Goal: Book appointment/travel/reservation

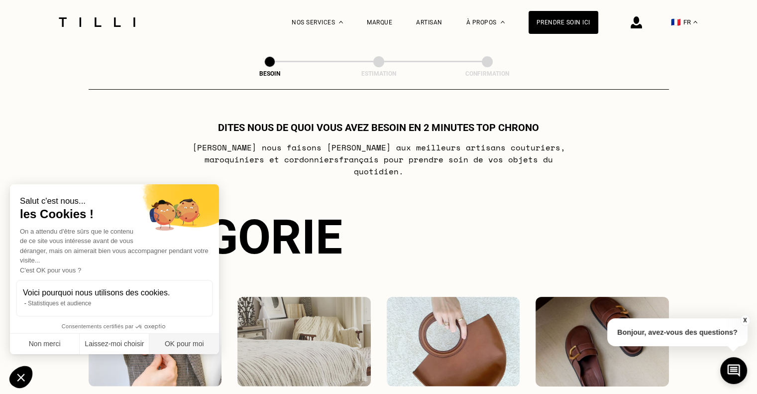
click at [180, 339] on button "OK pour moi" at bounding box center [184, 344] width 70 height 21
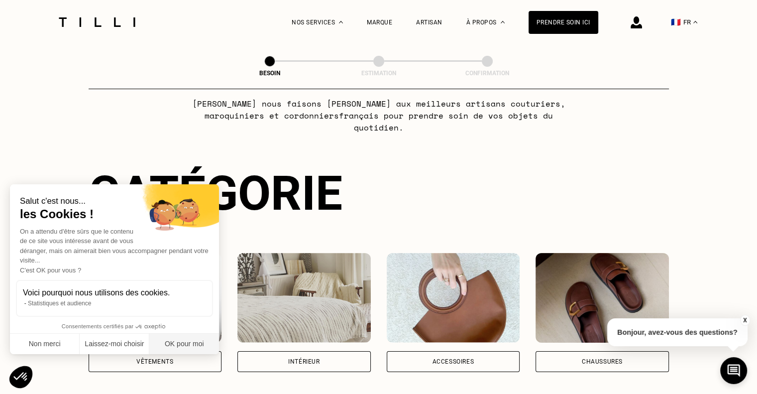
checkbox input "true"
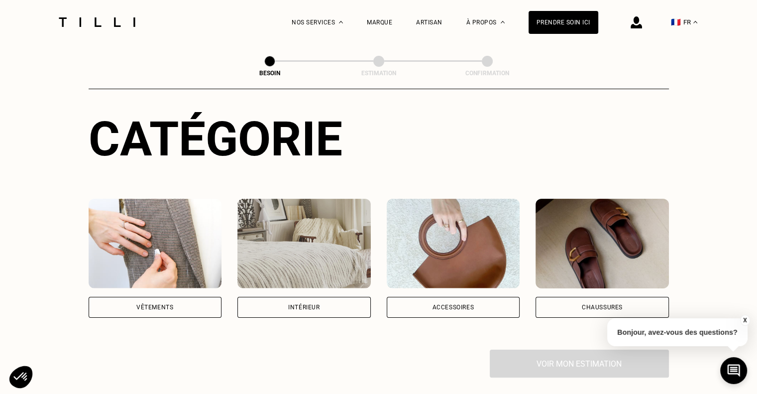
scroll to position [100, 0]
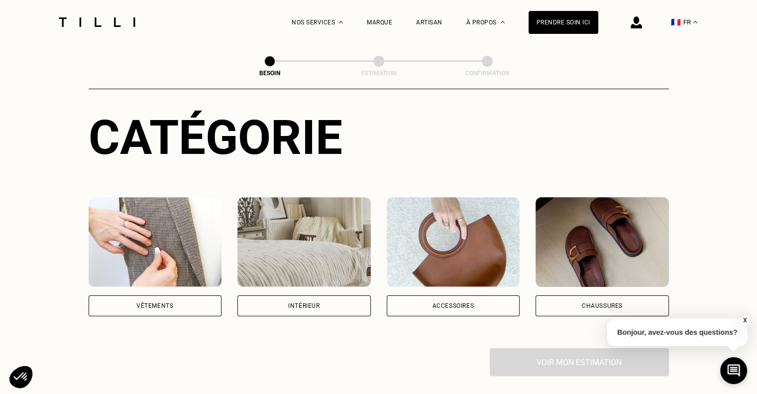
click at [201, 266] on img at bounding box center [155, 242] width 133 height 90
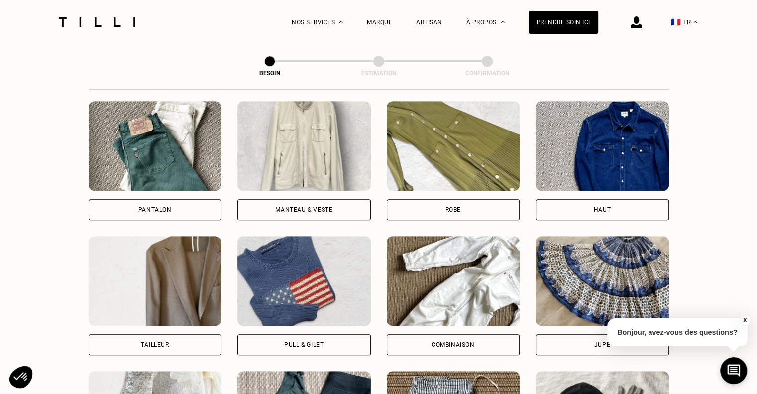
scroll to position [474, 0]
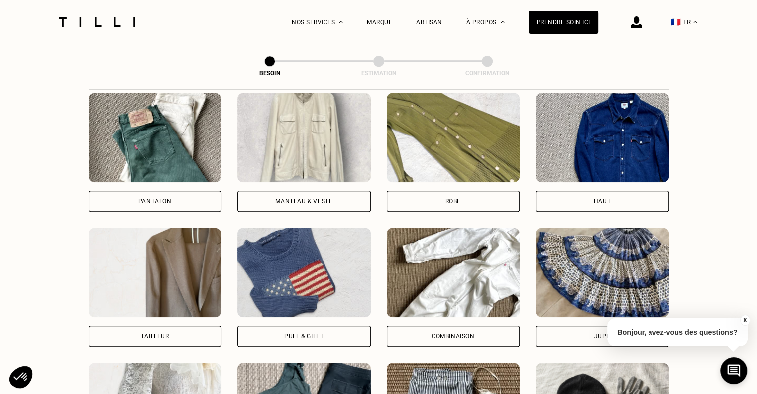
click at [284, 292] on img at bounding box center [303, 273] width 133 height 90
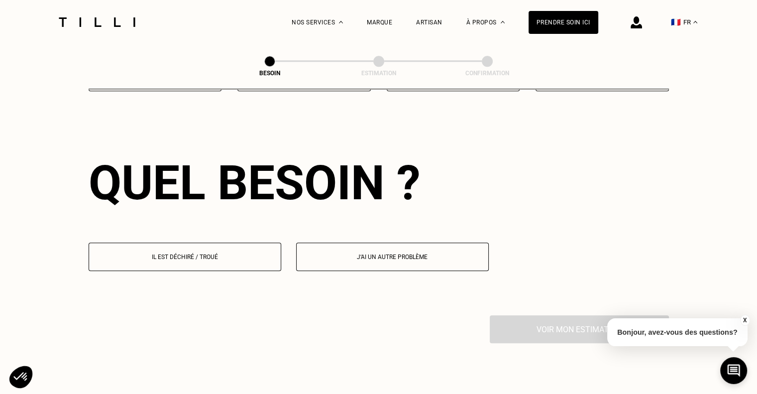
scroll to position [866, 0]
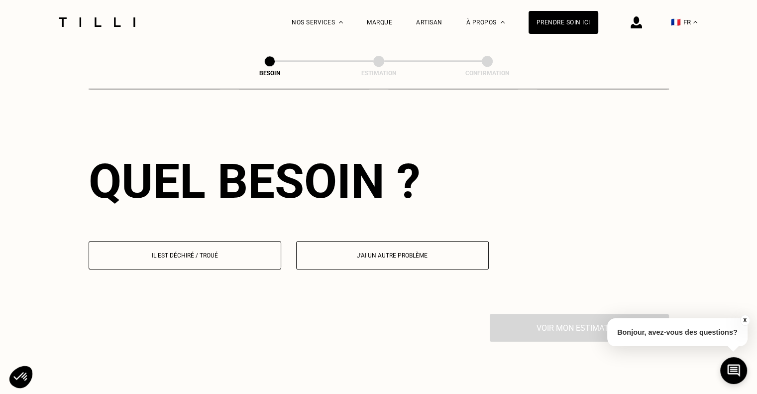
click at [236, 252] on p "Il est déchiré / troué" at bounding box center [185, 255] width 182 height 7
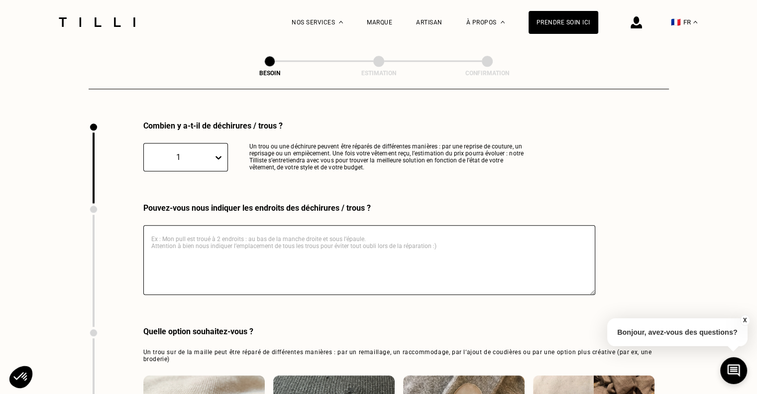
scroll to position [1060, 0]
click at [271, 237] on textarea at bounding box center [369, 259] width 452 height 70
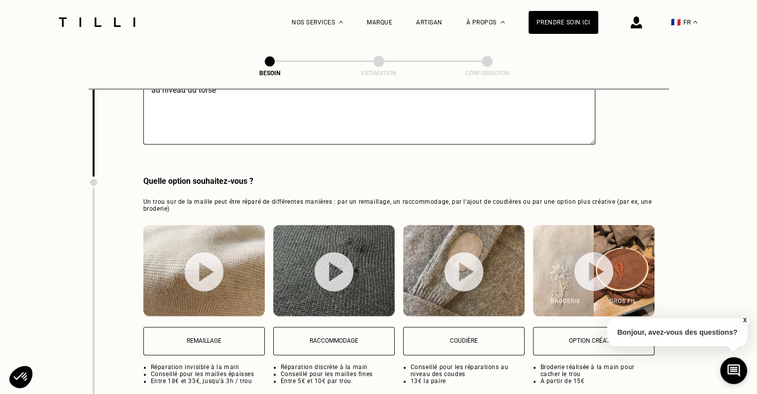
scroll to position [1259, 0]
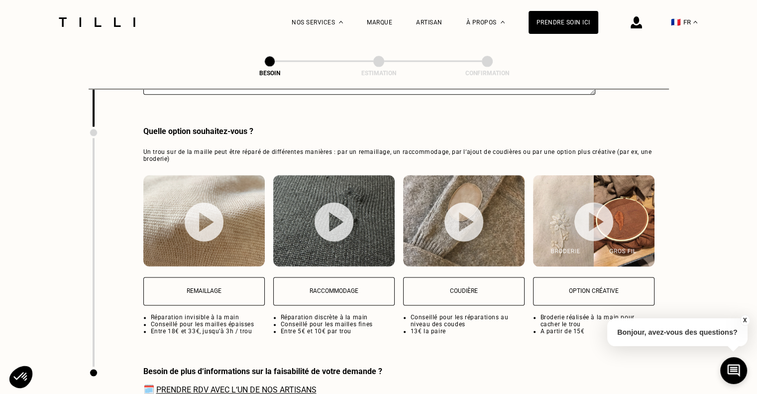
type textarea "au niveau du torse"
click at [210, 220] on img at bounding box center [204, 221] width 39 height 39
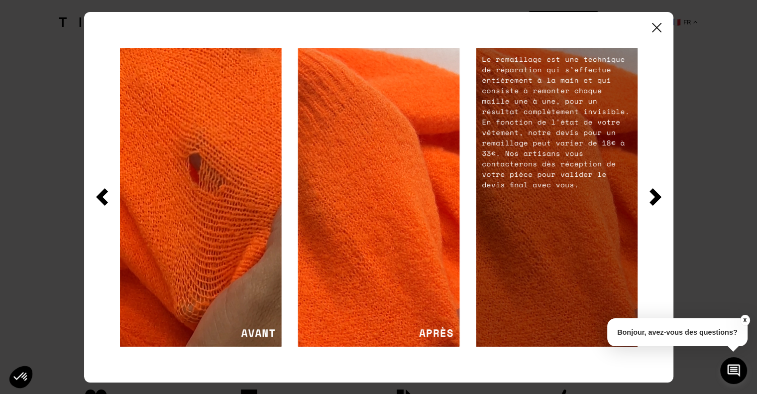
scroll to position [1509, 0]
click at [657, 27] on img at bounding box center [656, 27] width 9 height 9
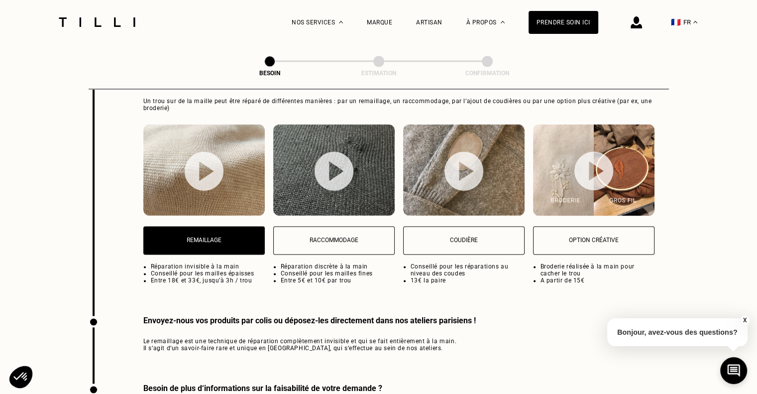
click at [227, 236] on p "Remaillage" at bounding box center [204, 239] width 111 height 7
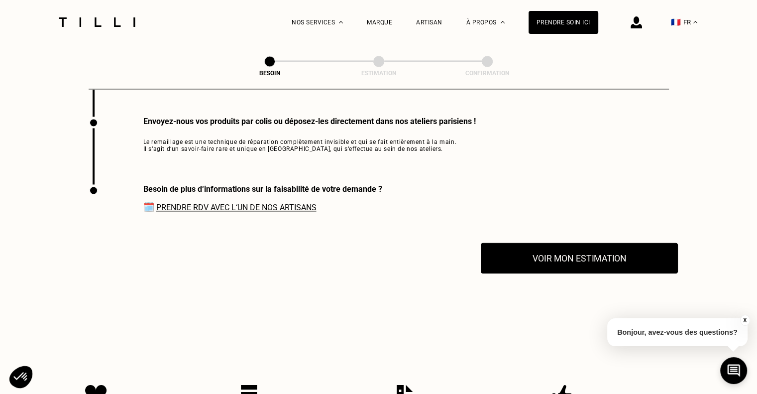
click at [580, 252] on button "Voir mon estimation" at bounding box center [579, 257] width 197 height 31
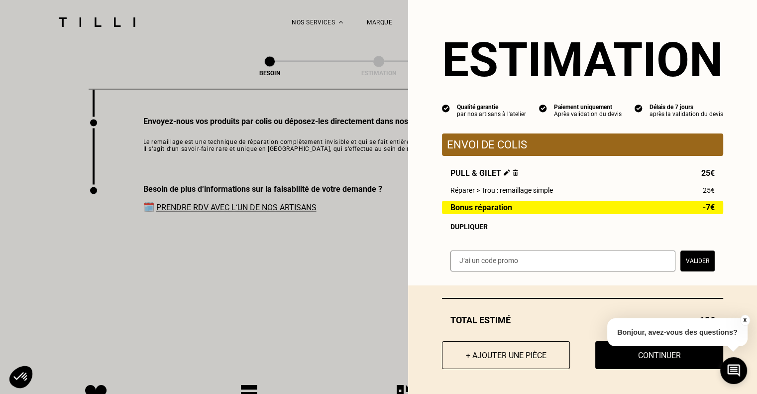
scroll to position [1, 0]
click at [744, 320] on button "X" at bounding box center [745, 320] width 10 height 11
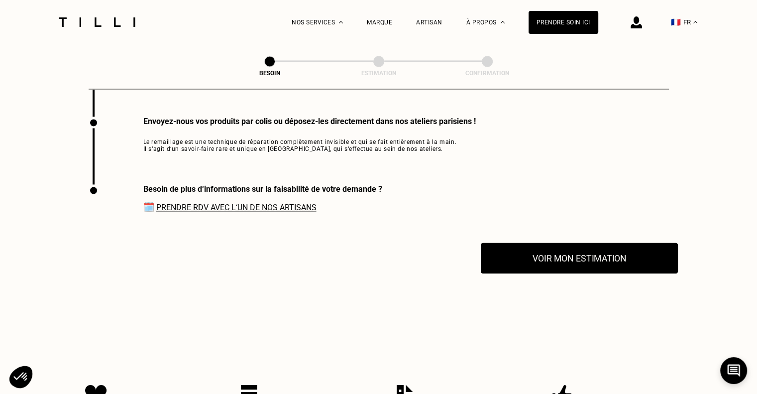
click at [586, 259] on button "Voir mon estimation" at bounding box center [579, 257] width 197 height 31
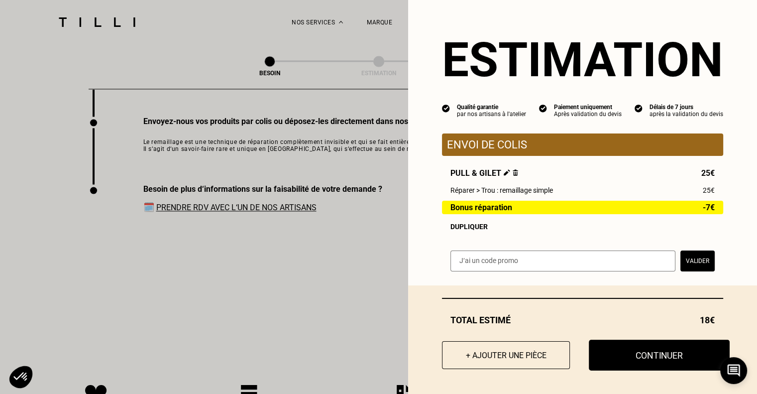
click at [662, 359] on button "Continuer" at bounding box center [659, 355] width 141 height 31
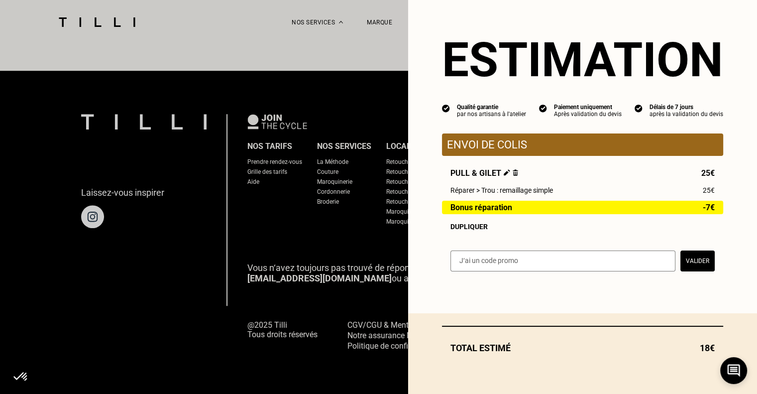
scroll to position [0, 0]
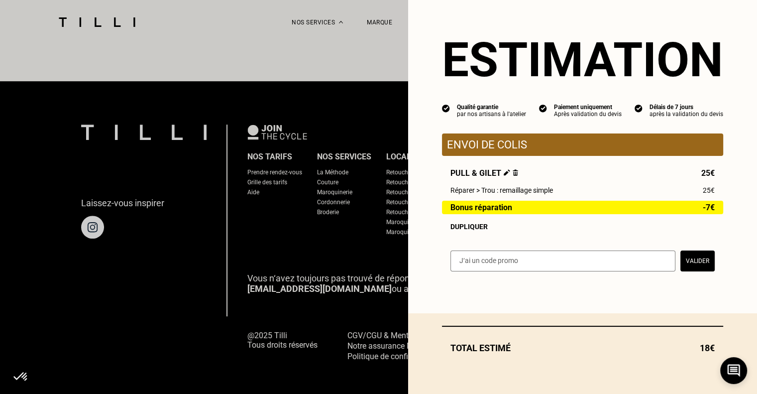
select select "FR"
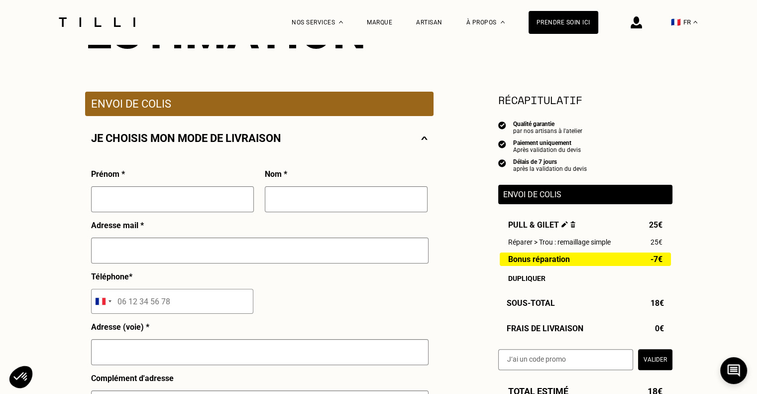
scroll to position [199, 0]
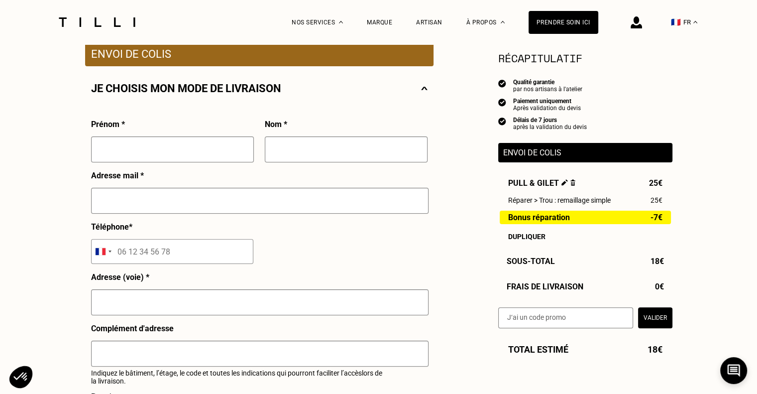
click at [215, 155] on input "text" at bounding box center [172, 149] width 163 height 26
click at [203, 146] on input "text" at bounding box center [172, 149] width 163 height 26
type input "[PERSON_NAME]"
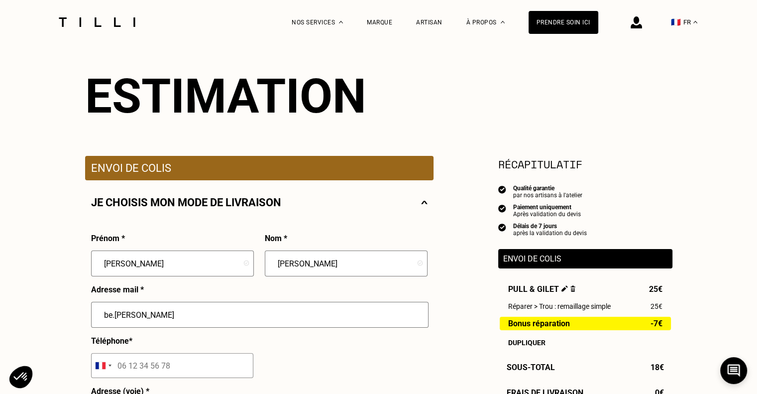
scroll to position [0, 0]
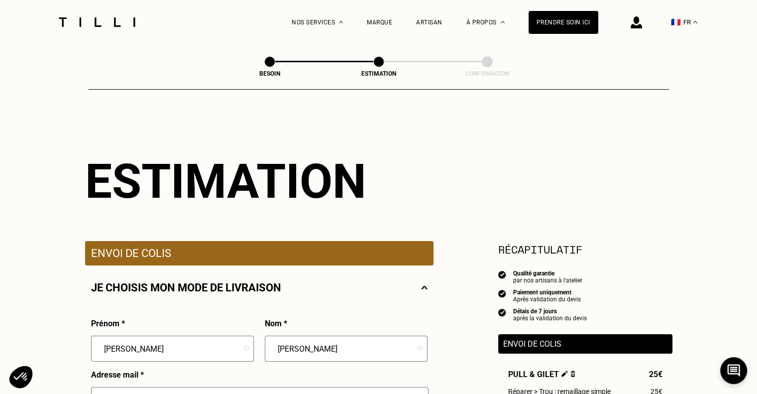
type input "be.[PERSON_NAME]"
click at [116, 16] on div at bounding box center [97, 22] width 84 height 44
